Goal: Information Seeking & Learning: Learn about a topic

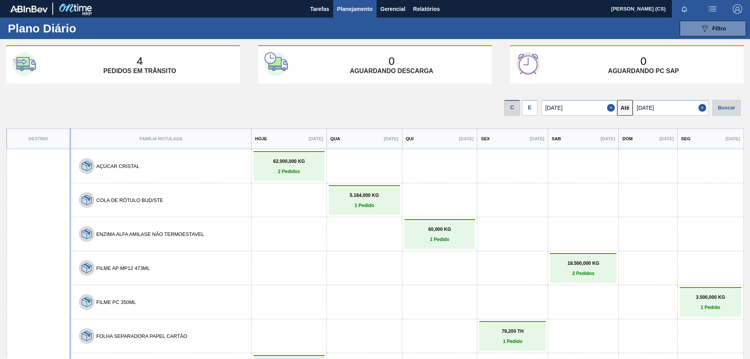
click at [351, 6] on span "Planejamento" at bounding box center [355, 8] width 36 height 9
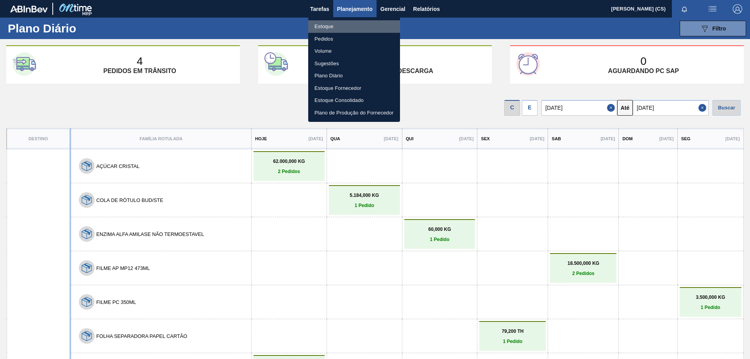
click at [327, 21] on li "Estoque" at bounding box center [354, 26] width 92 height 12
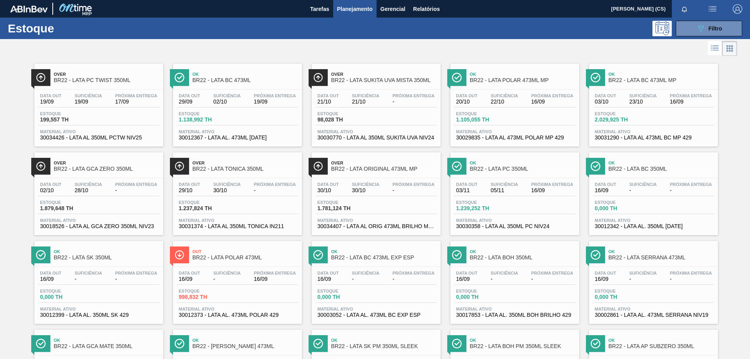
scroll to position [156, 0]
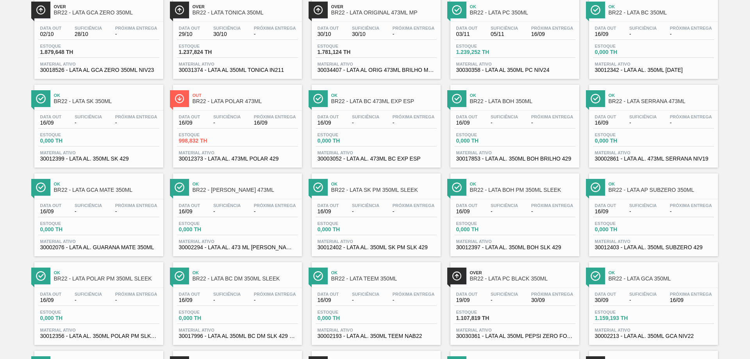
drag, startPoint x: 650, startPoint y: 189, endPoint x: 731, endPoint y: 168, distance: 84.0
click at [733, 167] on div "Over BR22 - LATA PC TWIST 350ML Data out 19/09 Suficiência 19/09 Próxima Entreg…" at bounding box center [375, 256] width 750 height 709
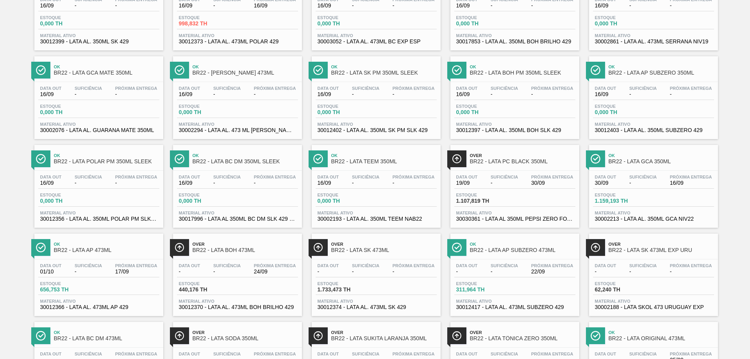
scroll to position [427, 0]
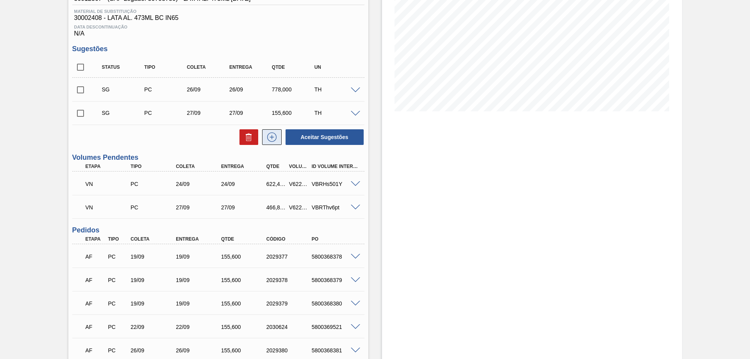
scroll to position [195, 0]
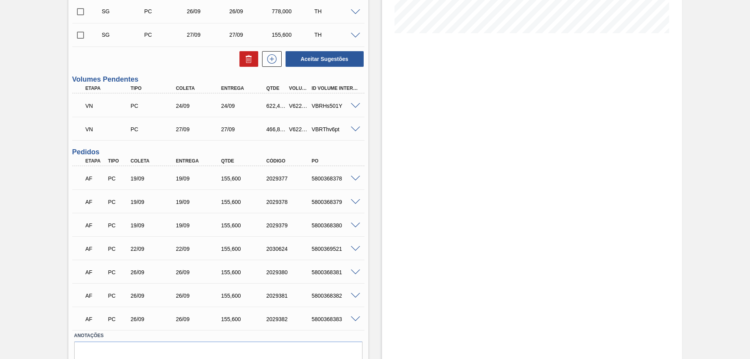
click at [357, 107] on span at bounding box center [355, 106] width 9 height 6
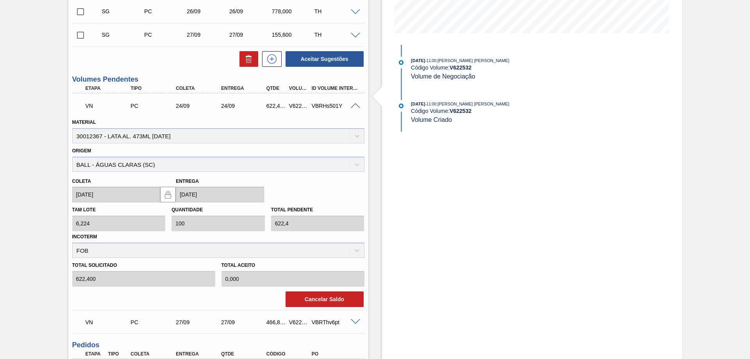
click at [357, 107] on span at bounding box center [355, 106] width 9 height 6
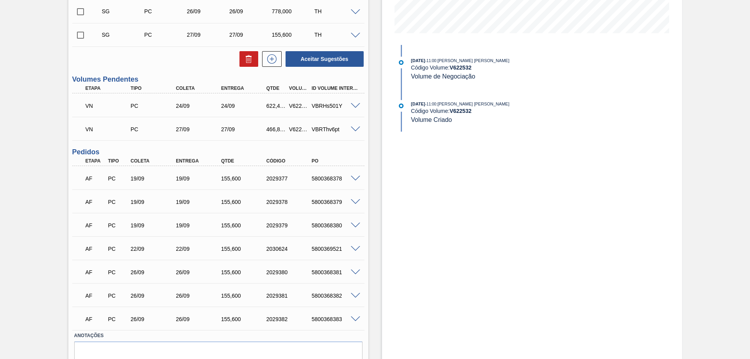
click at [357, 128] on span at bounding box center [355, 130] width 9 height 6
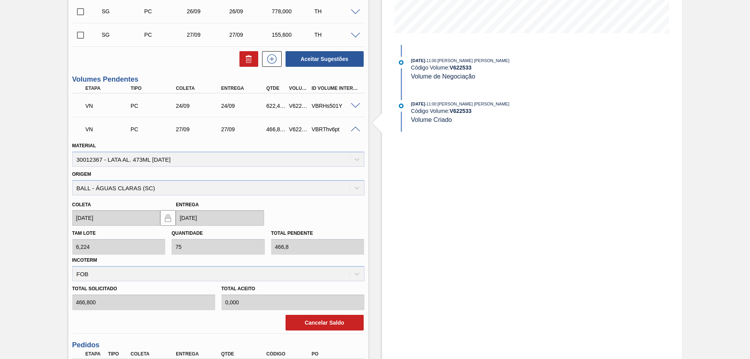
click at [357, 128] on span at bounding box center [355, 130] width 9 height 6
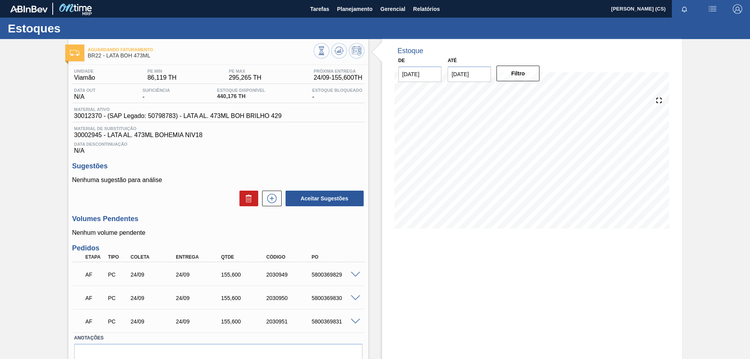
scroll to position [37, 0]
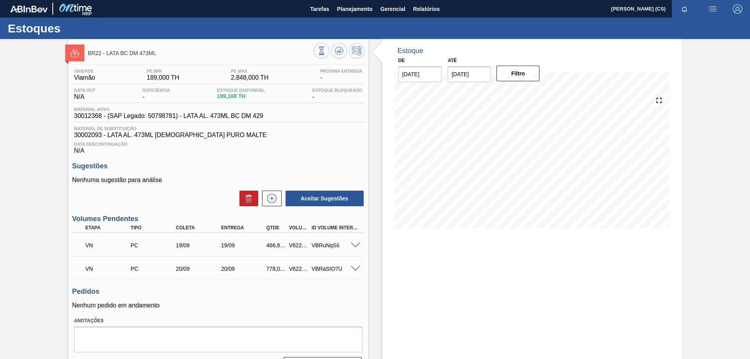
click at [353, 244] on span at bounding box center [355, 246] width 9 height 6
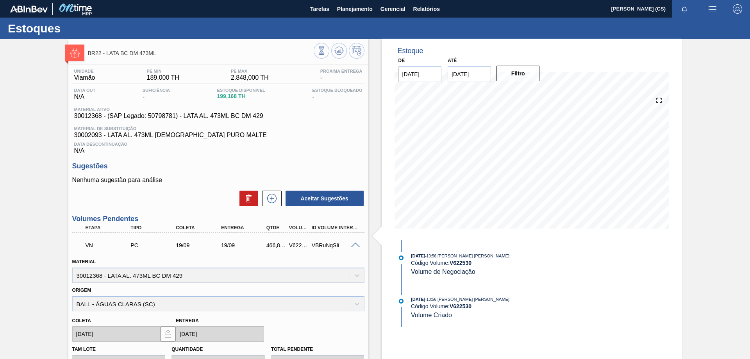
scroll to position [117, 0]
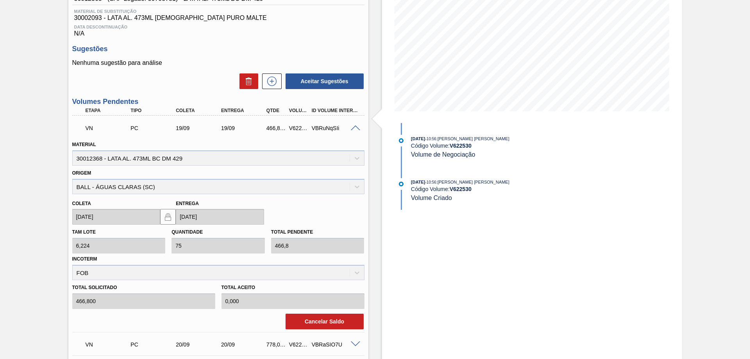
click at [356, 130] on span at bounding box center [355, 128] width 9 height 6
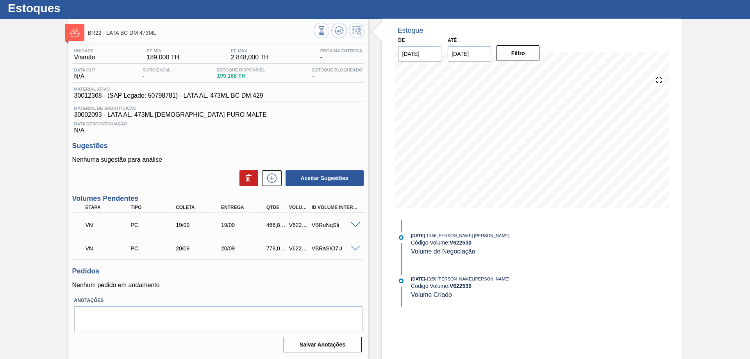
scroll to position [20, 0]
click at [360, 248] on div at bounding box center [357, 248] width 16 height 6
click at [355, 247] on span at bounding box center [355, 249] width 9 height 6
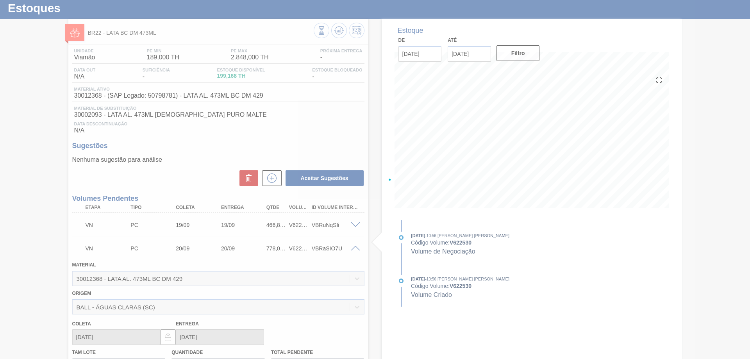
scroll to position [117, 0]
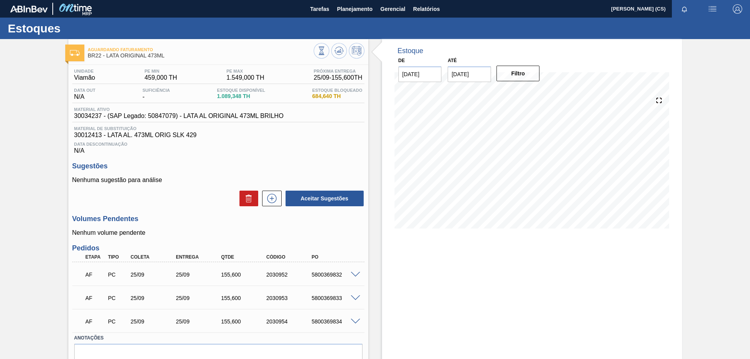
scroll to position [37, 0]
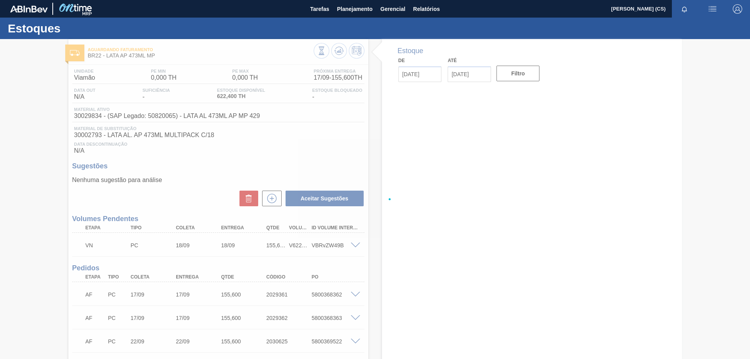
type input "[DATE]"
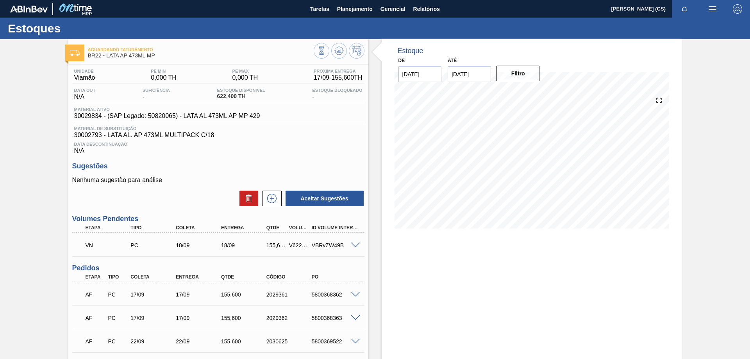
scroll to position [117, 0]
